Goal: Information Seeking & Learning: Learn about a topic

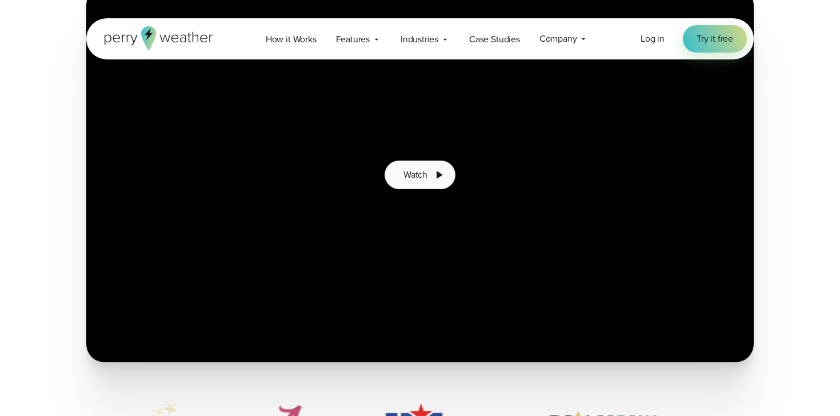
scroll to position [238, 0]
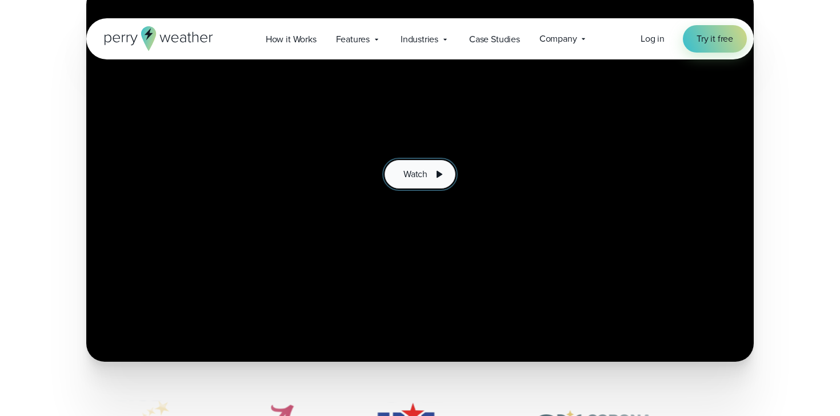
click at [433, 171] on icon at bounding box center [439, 174] width 14 height 14
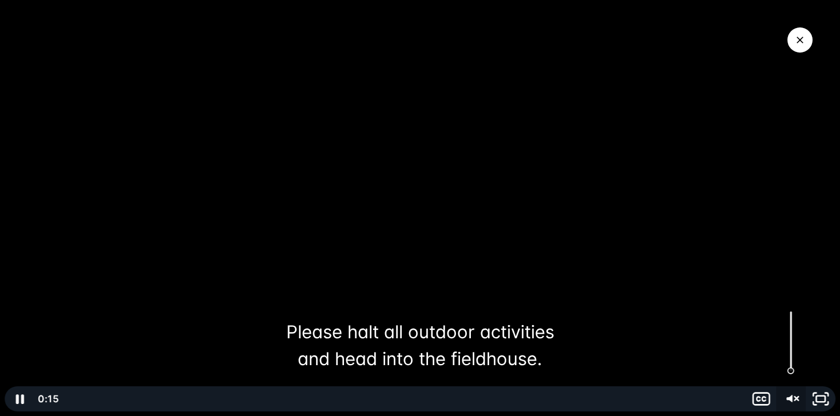
click at [794, 399] on icon "Unmute" at bounding box center [791, 398] width 30 height 25
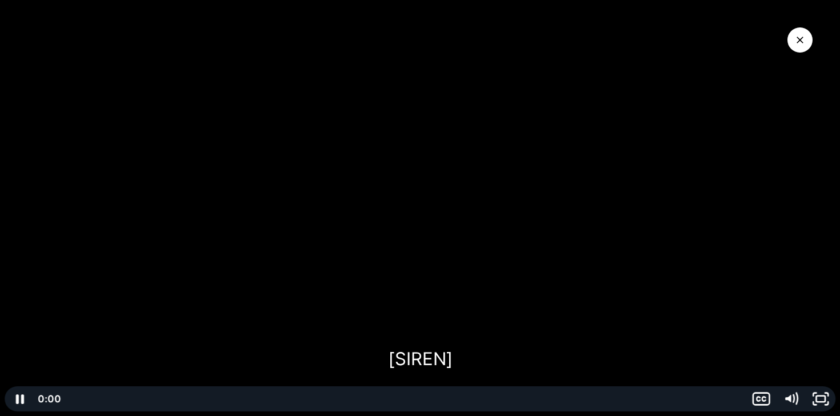
click at [31, 368] on div "Click for sound @keyframes VOLUME_SMALL_WAVE_FLASH { 0% { opacity: 0; } 33% { o…" at bounding box center [420, 208] width 840 height 416
click at [83, 345] on div at bounding box center [420, 208] width 840 height 416
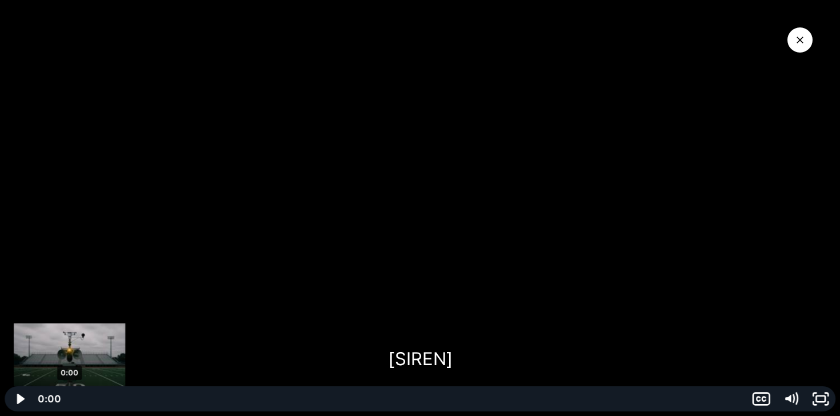
click at [70, 399] on div "0:00" at bounding box center [404, 398] width 670 height 25
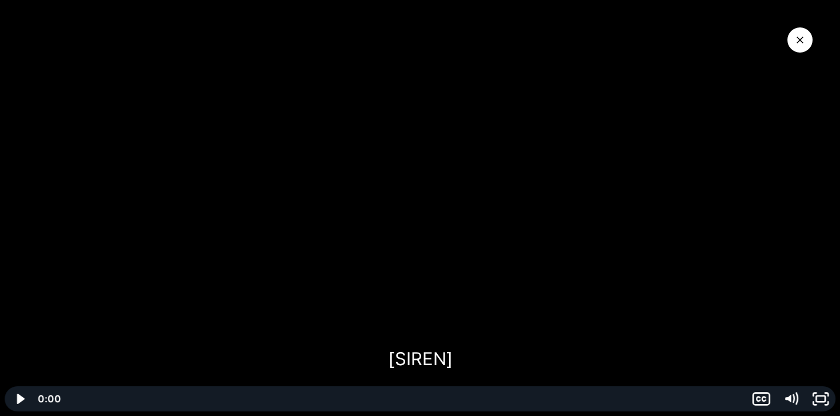
click at [574, 327] on div at bounding box center [420, 208] width 840 height 416
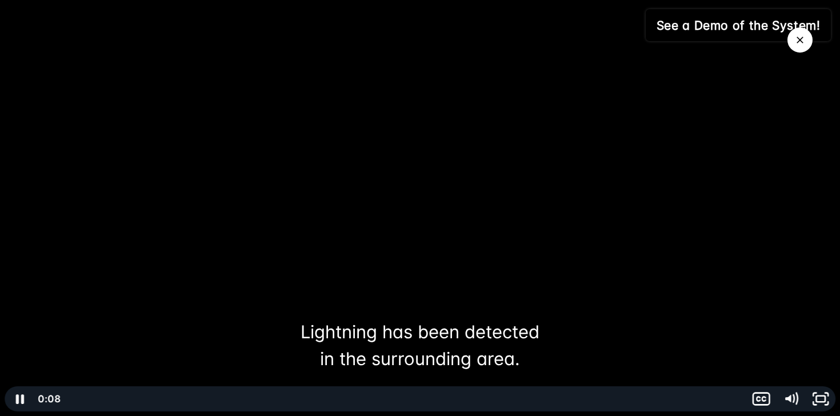
click at [367, 212] on div at bounding box center [420, 208] width 840 height 416
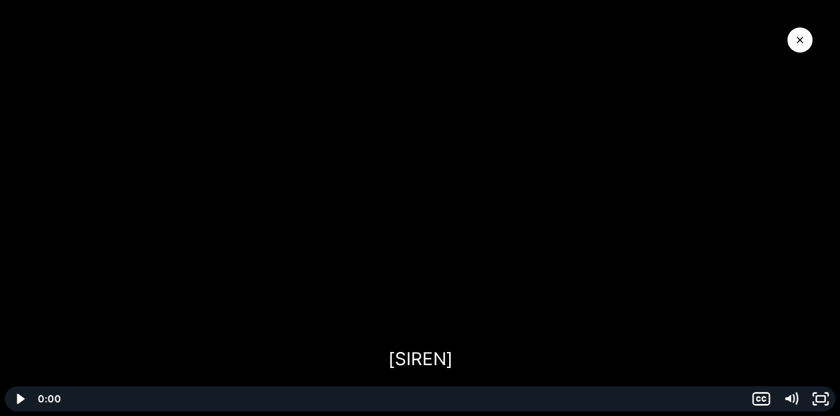
drag, startPoint x: 282, startPoint y: 399, endPoint x: 47, endPoint y: 337, distance: 242.3
click at [47, 337] on div "Click for sound @keyframes VOLUME_SMALL_WAVE_FLASH { 0% { opacity: 0; } 33% { o…" at bounding box center [420, 208] width 840 height 416
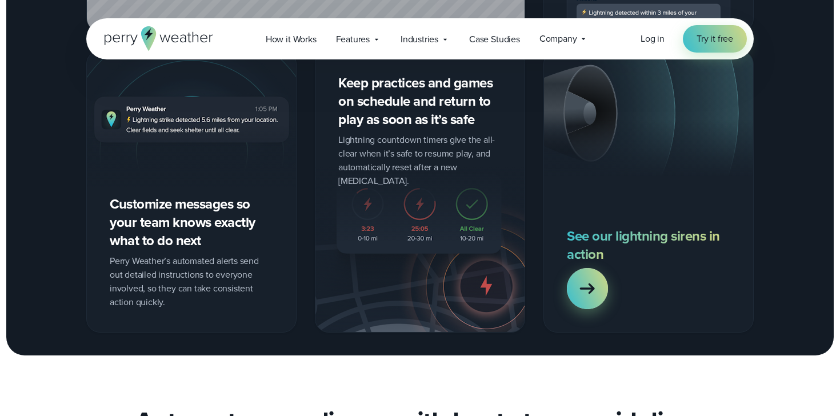
scroll to position [1337, 0]
